Goal: Find specific page/section: Find specific page/section

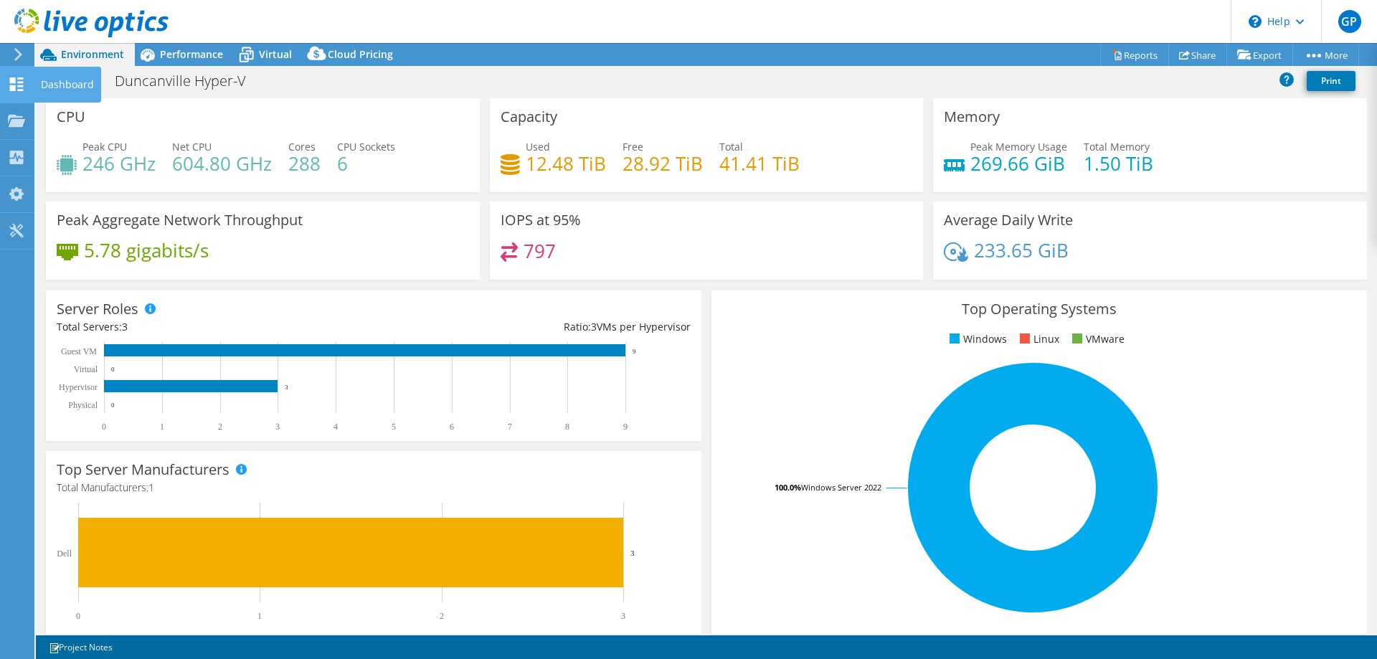
click at [23, 81] on use at bounding box center [17, 84] width 14 height 14
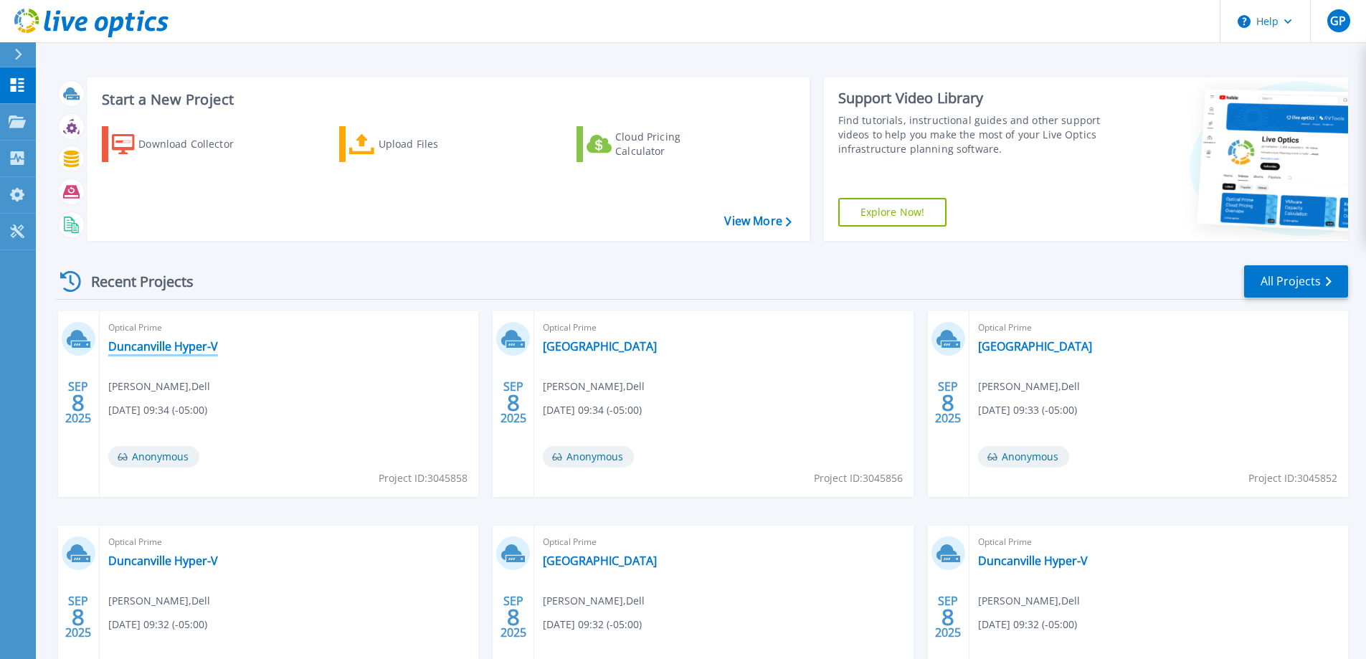
click at [201, 346] on link "Duncanville Hyper-V" at bounding box center [163, 346] width 110 height 14
